Goal: Communication & Community: Participate in discussion

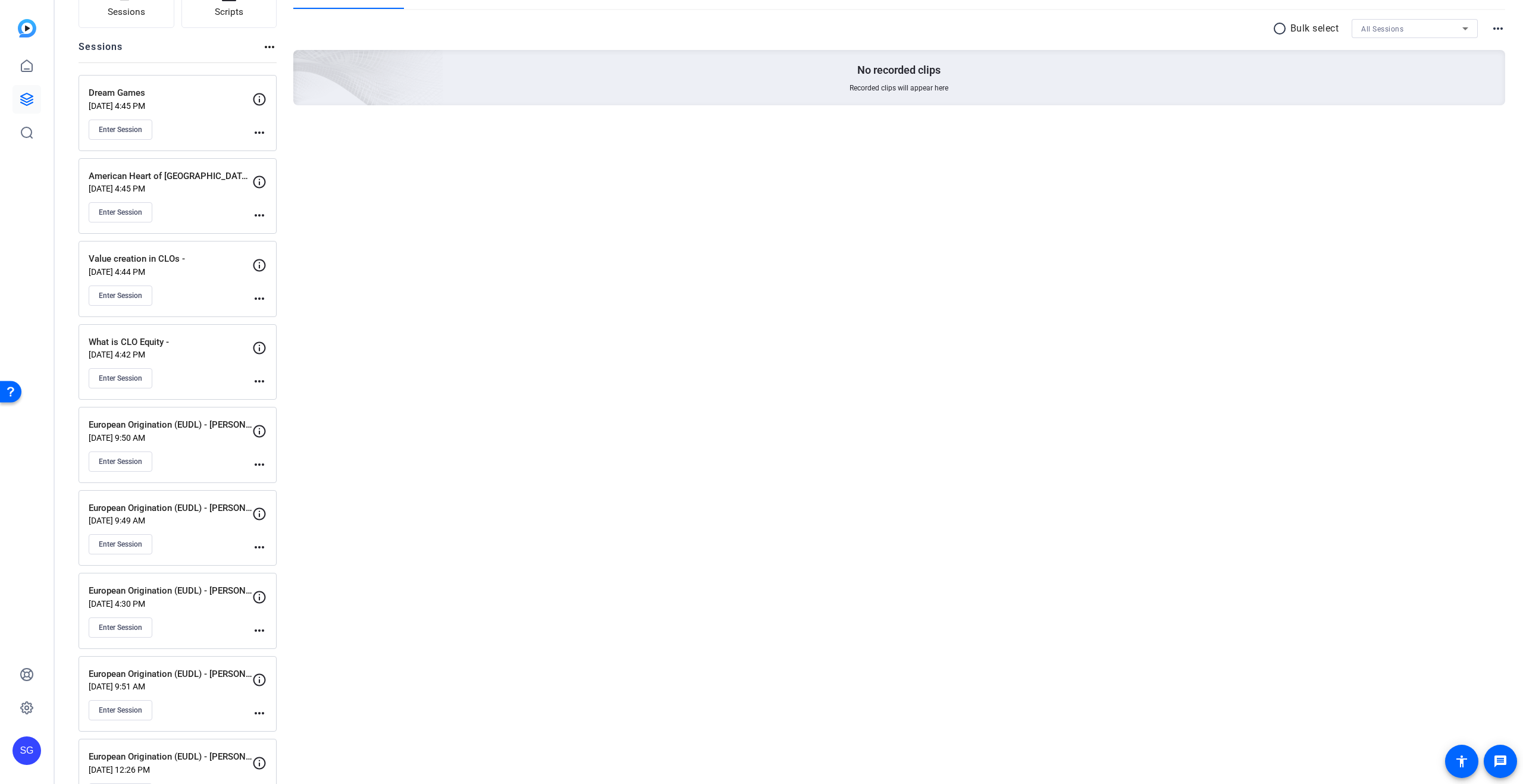
scroll to position [152, 0]
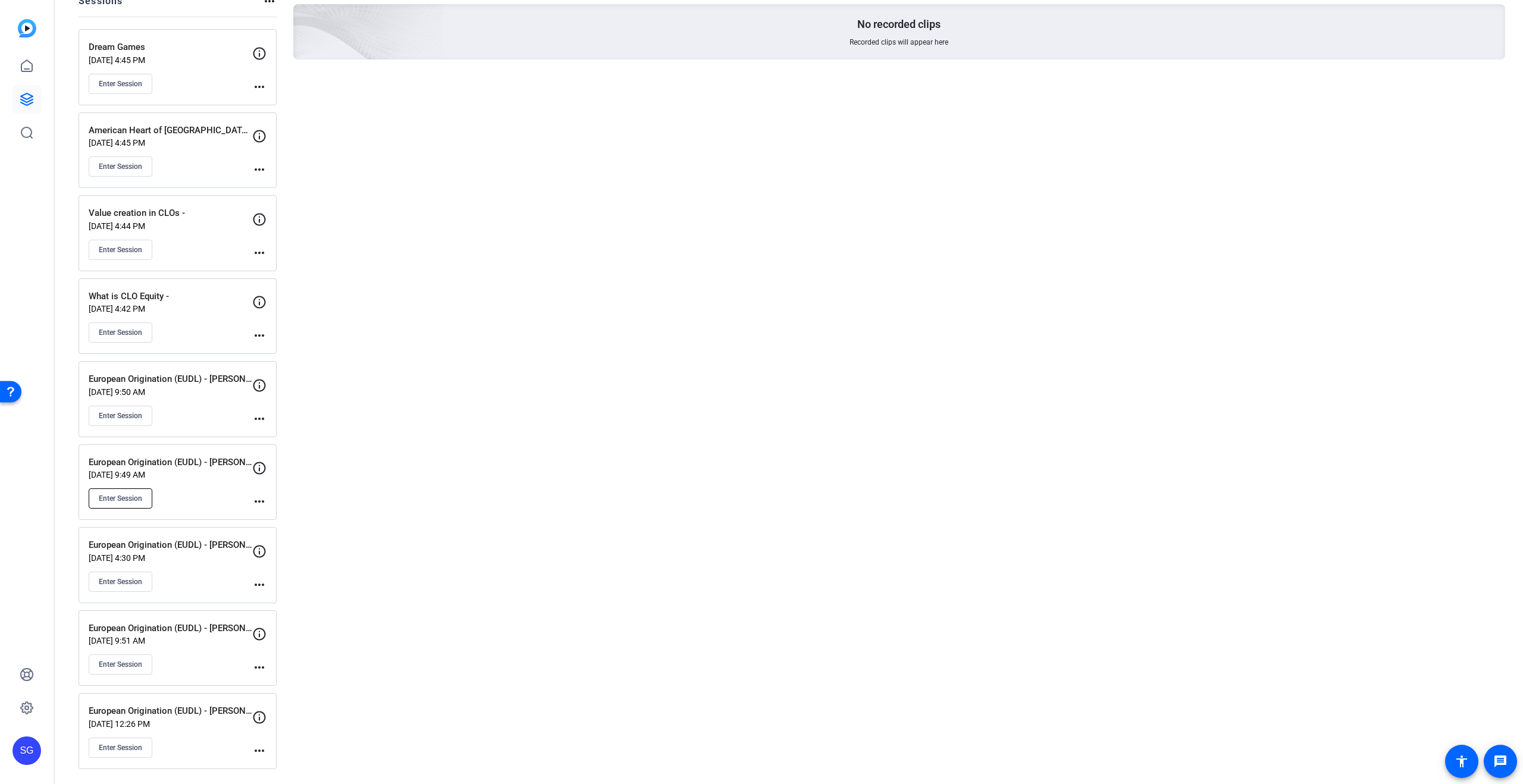
click at [128, 496] on span "Enter Session" at bounding box center [120, 498] width 44 height 9
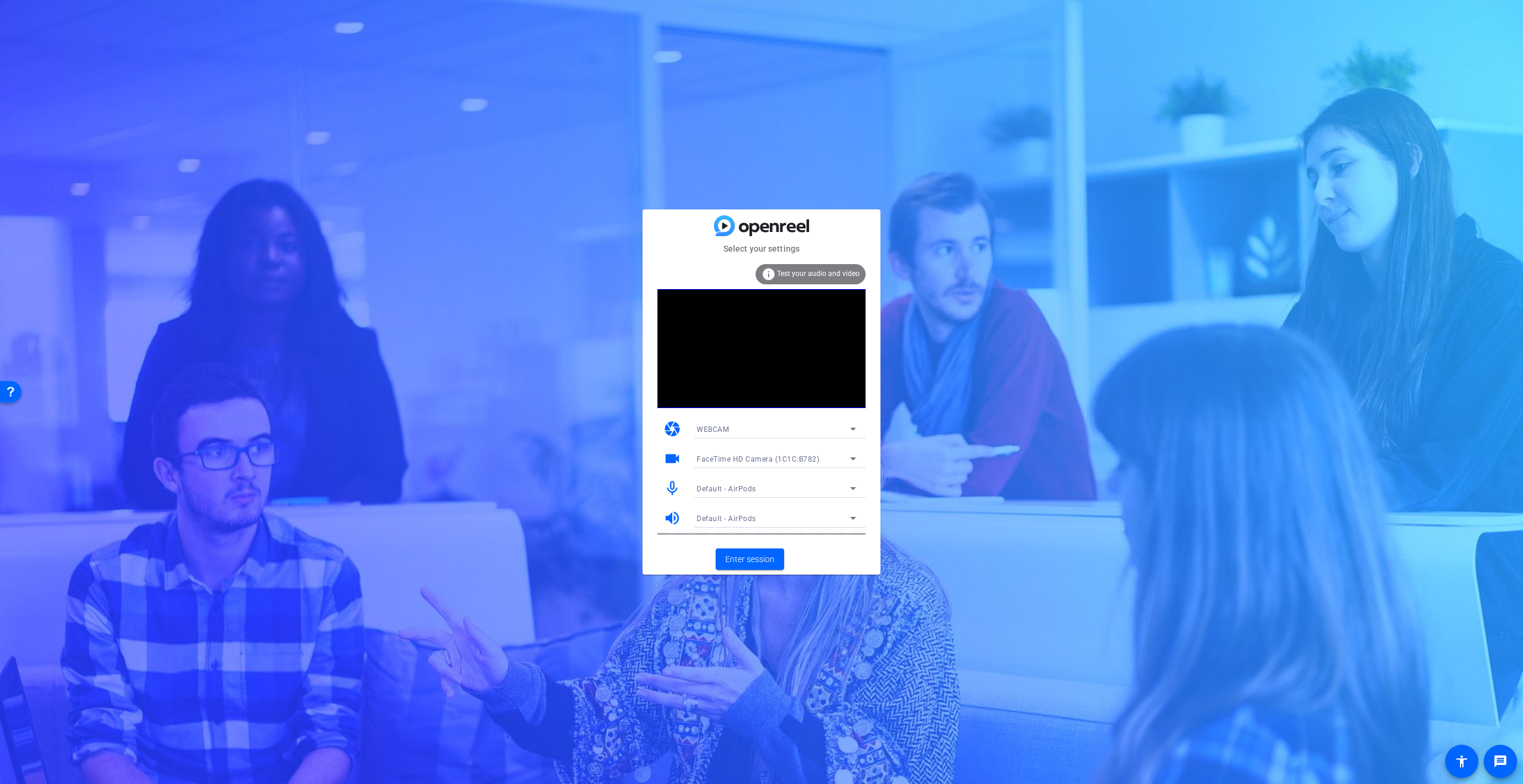
click at [844, 458] on div "FaceTime HD Camera (1C1C:B782)" at bounding box center [773, 458] width 153 height 15
click at [768, 519] on span "HD Pro Webcam C920 (046d:08e5)" at bounding box center [757, 521] width 120 height 15
click at [761, 555] on span "Enter session" at bounding box center [750, 559] width 50 height 13
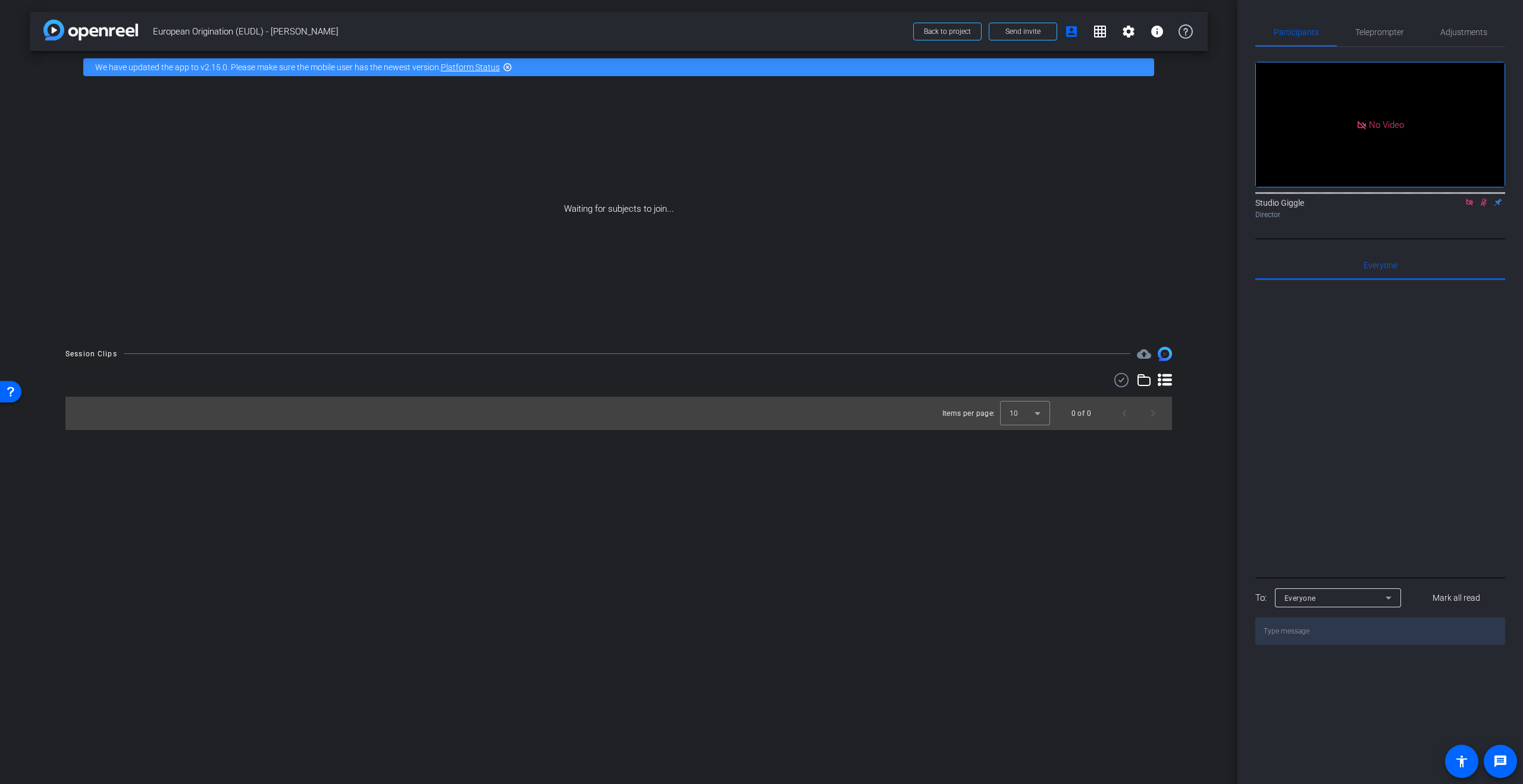
drag, startPoint x: 1482, startPoint y: 220, endPoint x: 1475, endPoint y: 220, distance: 7.0
click at [1482, 206] on icon at bounding box center [1483, 202] width 9 height 9
drag, startPoint x: 1469, startPoint y: 218, endPoint x: 1253, endPoint y: 476, distance: 336.5
click at [1469, 206] on icon at bounding box center [1469, 202] width 9 height 9
click at [1352, 605] on div "Everyone" at bounding box center [1334, 598] width 101 height 15
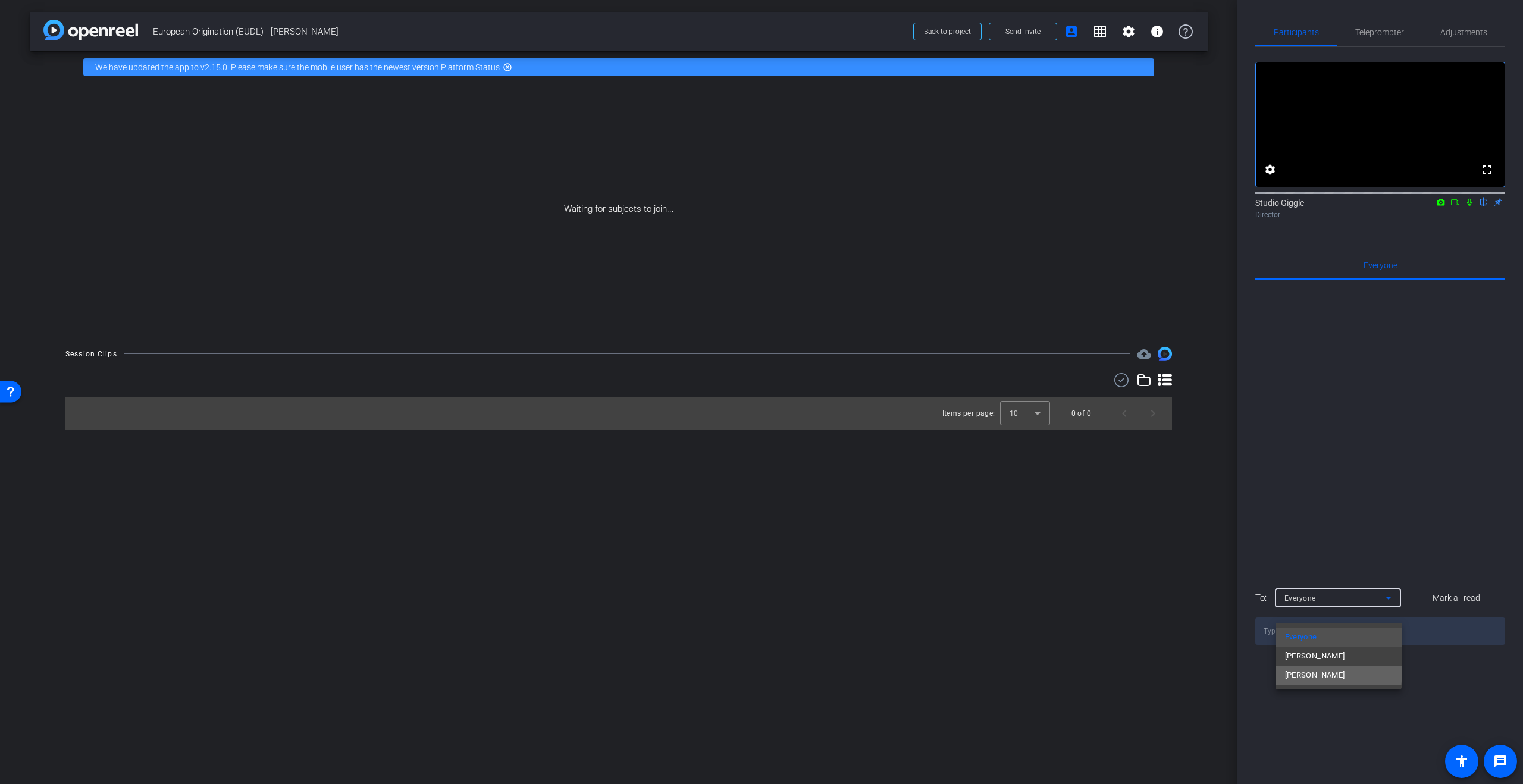
click at [1327, 672] on span "[PERSON_NAME]" at bounding box center [1315, 675] width 60 height 15
click at [1347, 645] on textarea at bounding box center [1380, 631] width 250 height 27
type textarea "Ohhh I can type a message here"
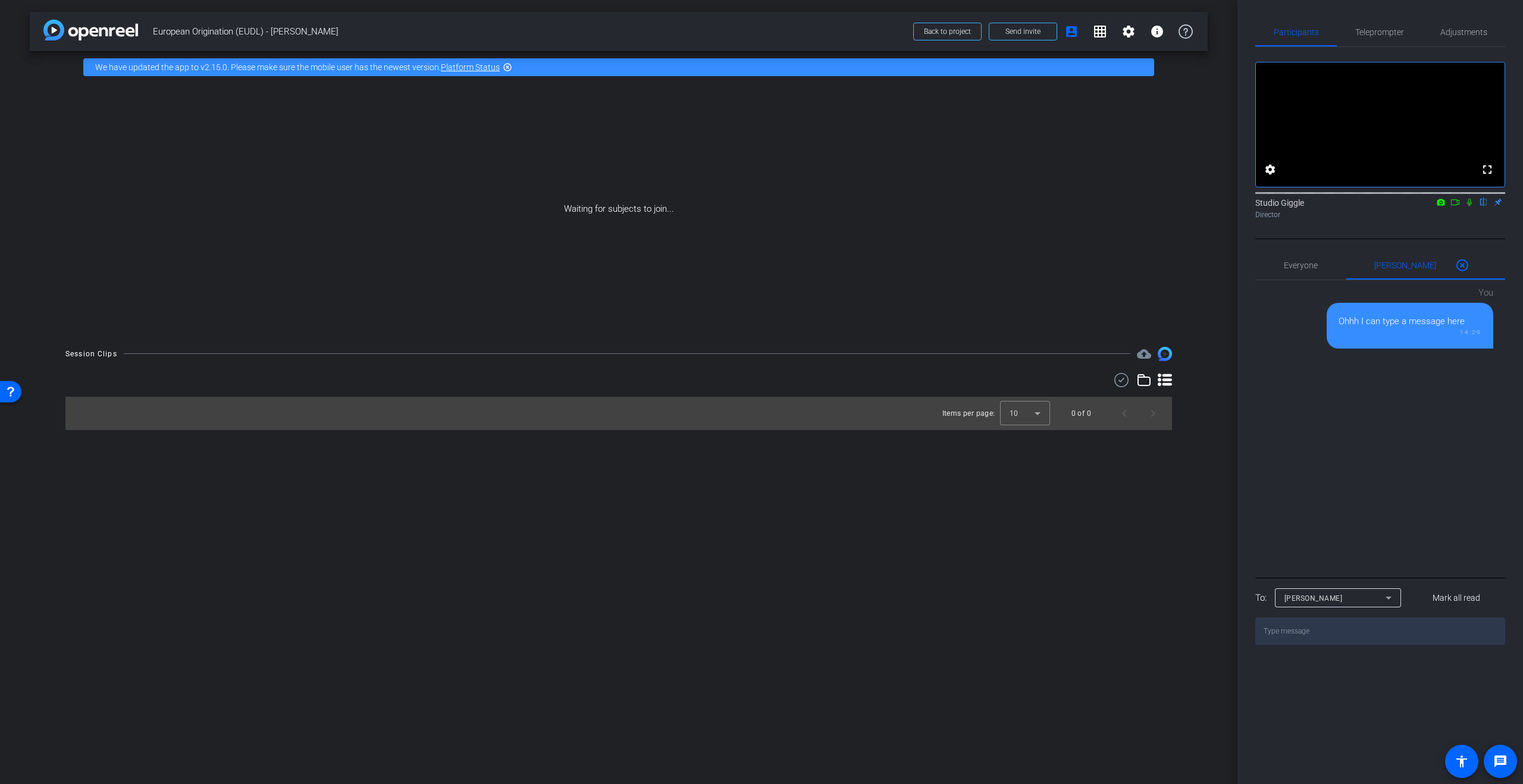
click at [1350, 605] on div "[PERSON_NAME]" at bounding box center [1334, 598] width 101 height 15
click at [1352, 614] on div at bounding box center [762, 392] width 1523 height 784
click at [1470, 280] on span at bounding box center [1461, 265] width 28 height 28
click at [1124, 34] on mat-icon "settings" at bounding box center [1129, 32] width 15 height 15
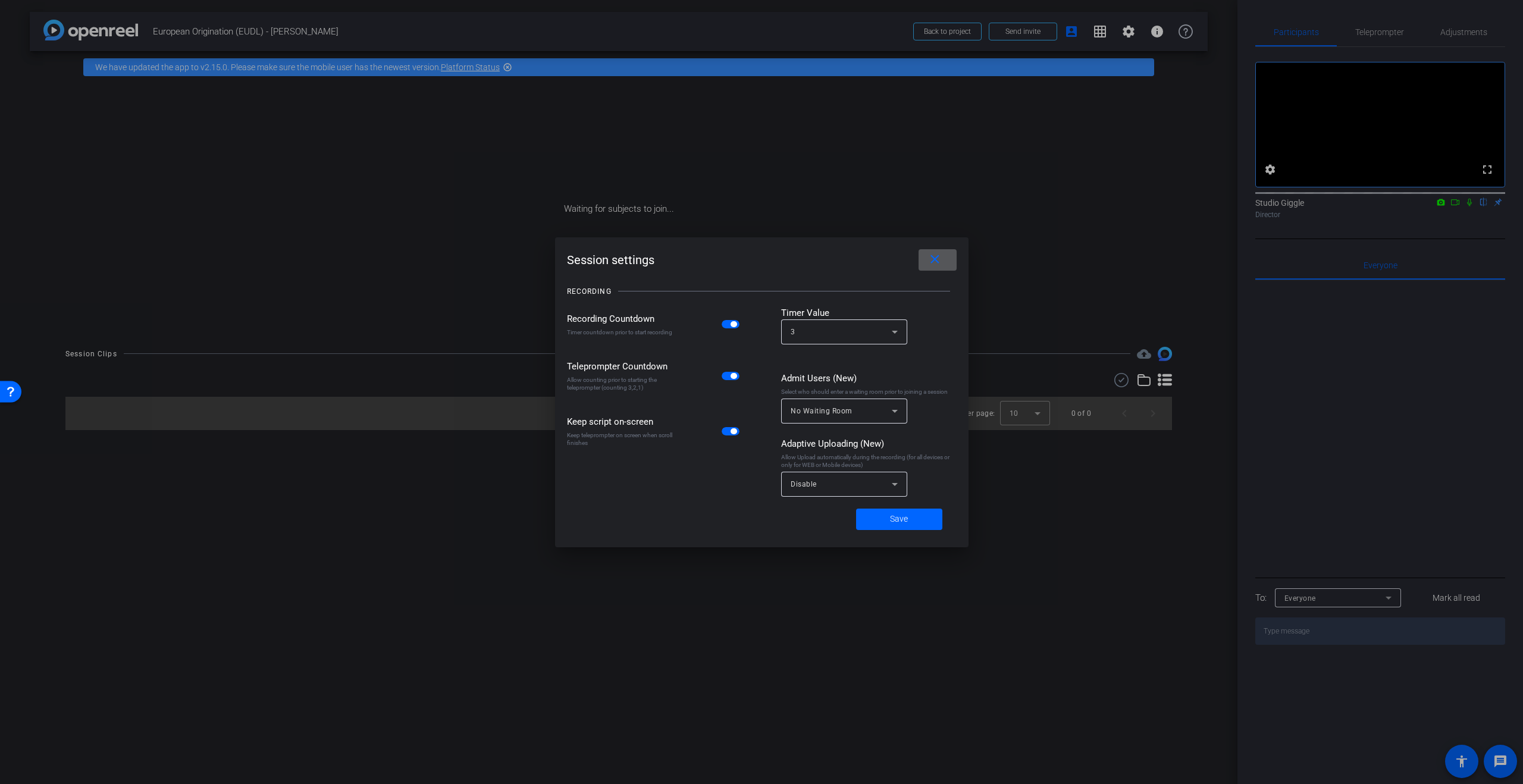
click at [941, 269] on span at bounding box center [937, 259] width 38 height 28
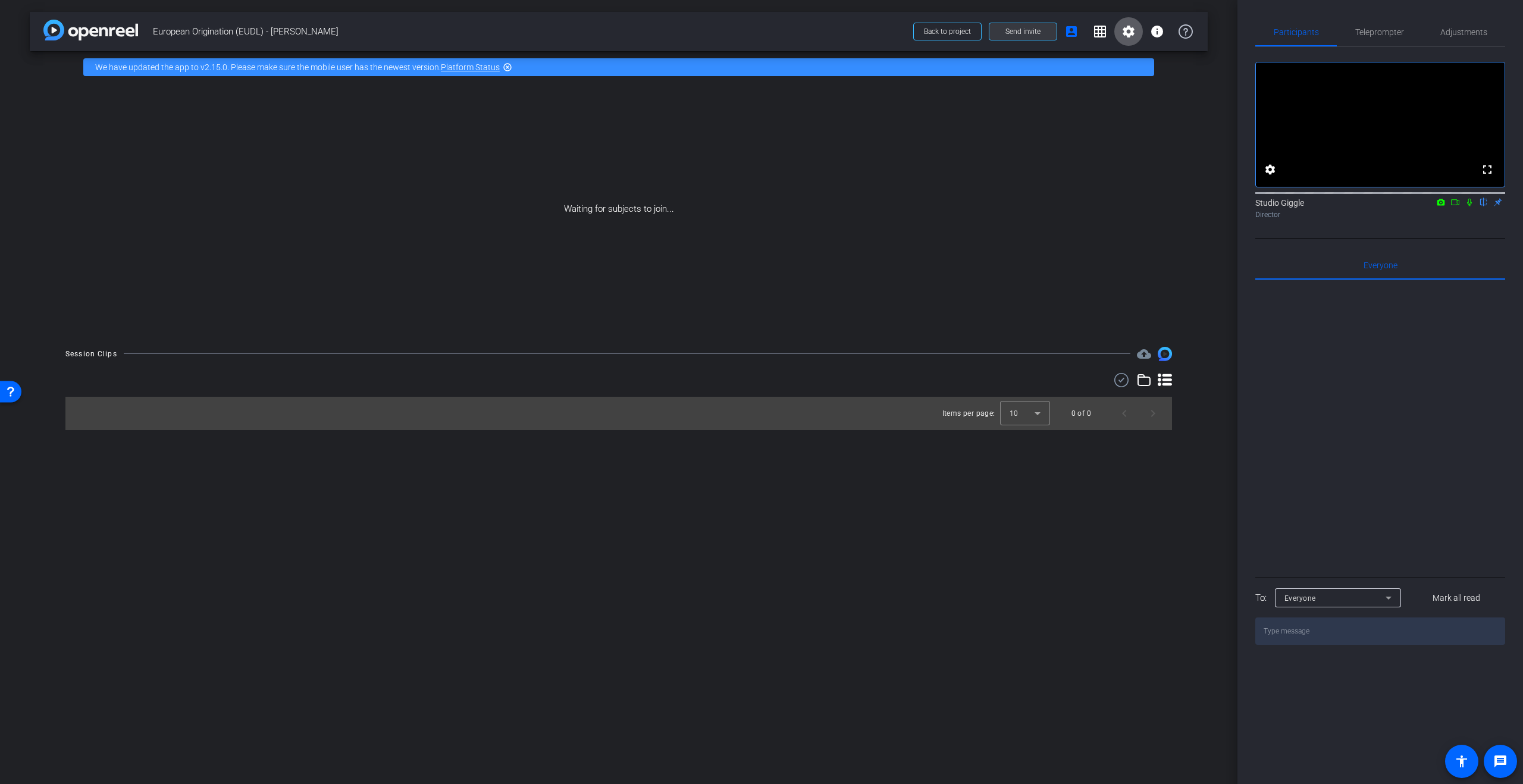
click at [1016, 29] on span "Send invite" at bounding box center [1022, 31] width 35 height 9
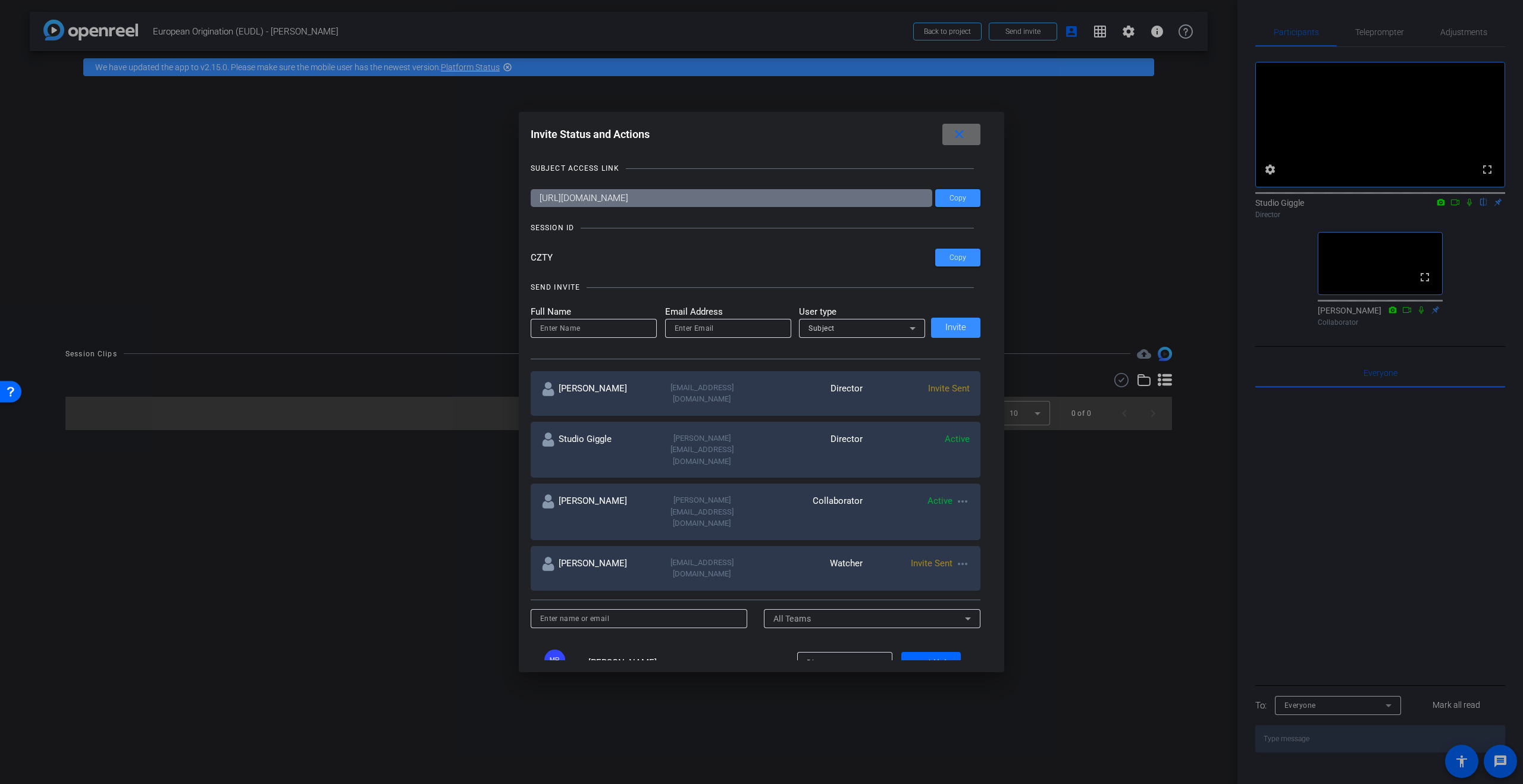
click at [958, 134] on mat-icon "close" at bounding box center [959, 134] width 15 height 15
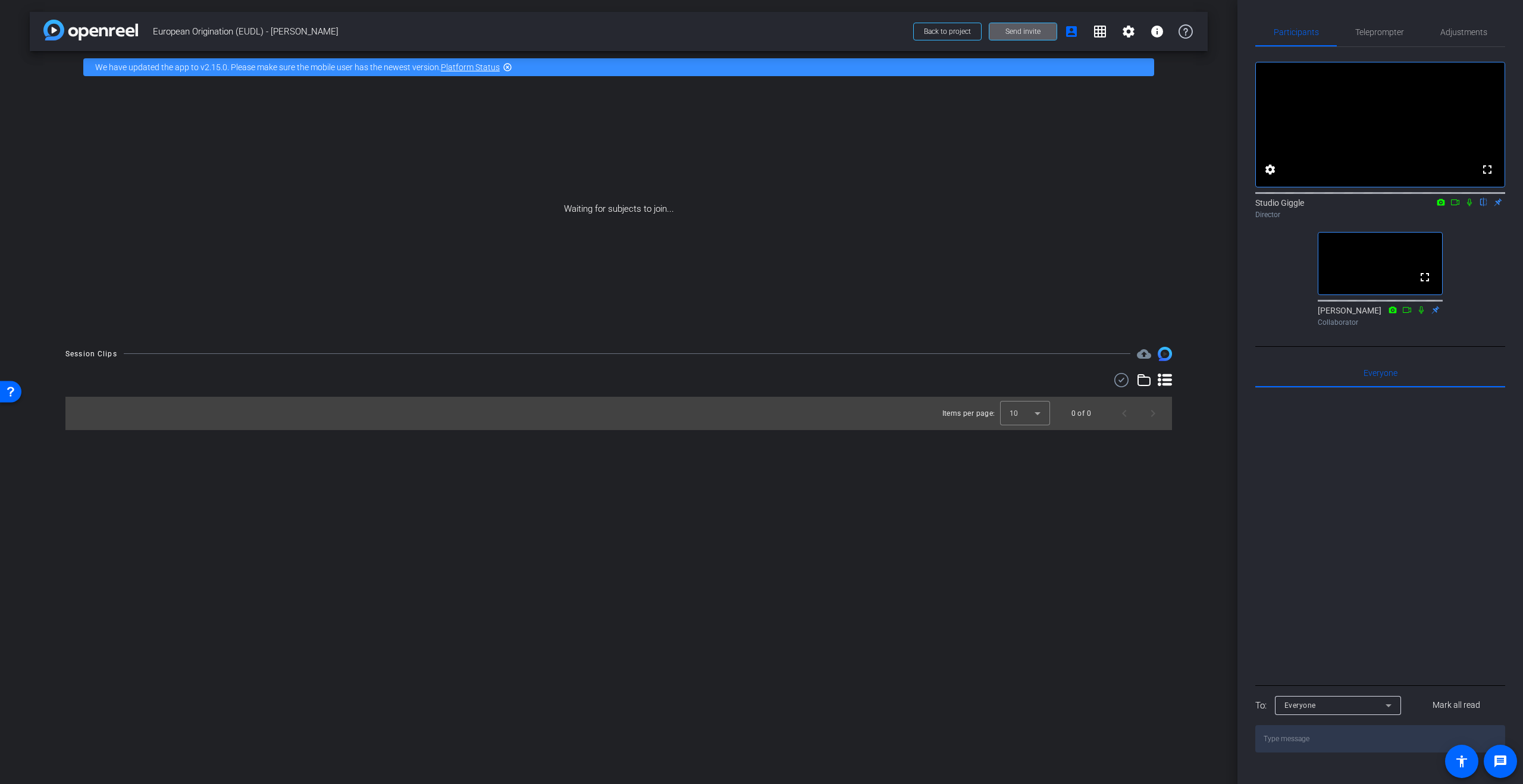
click at [1348, 446] on div at bounding box center [1380, 535] width 250 height 294
